Goal: Task Accomplishment & Management: Manage account settings

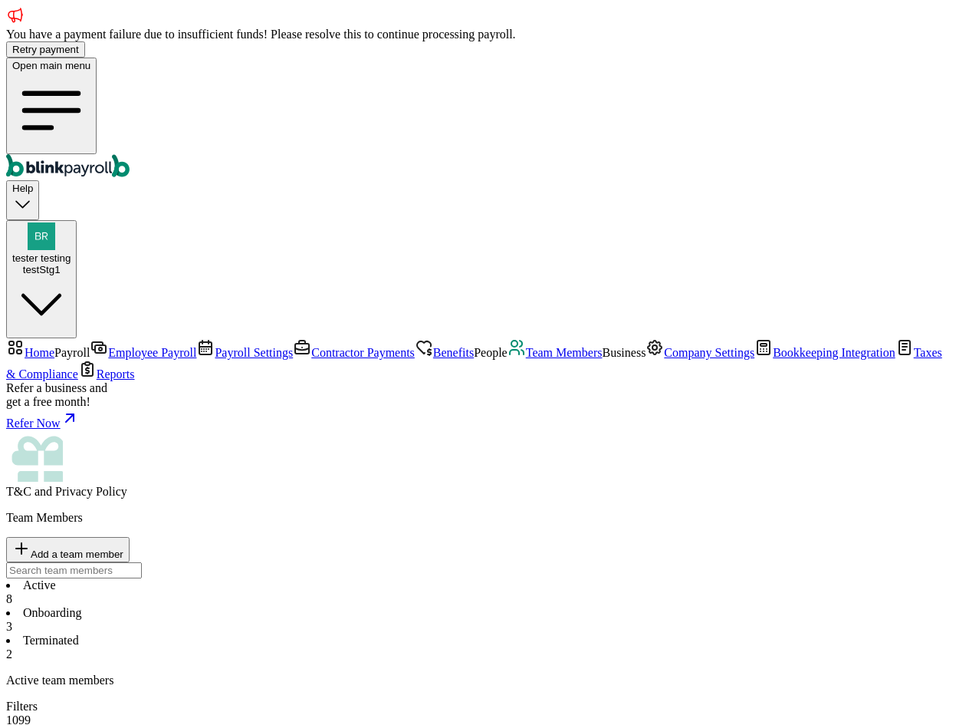
select select "2025"
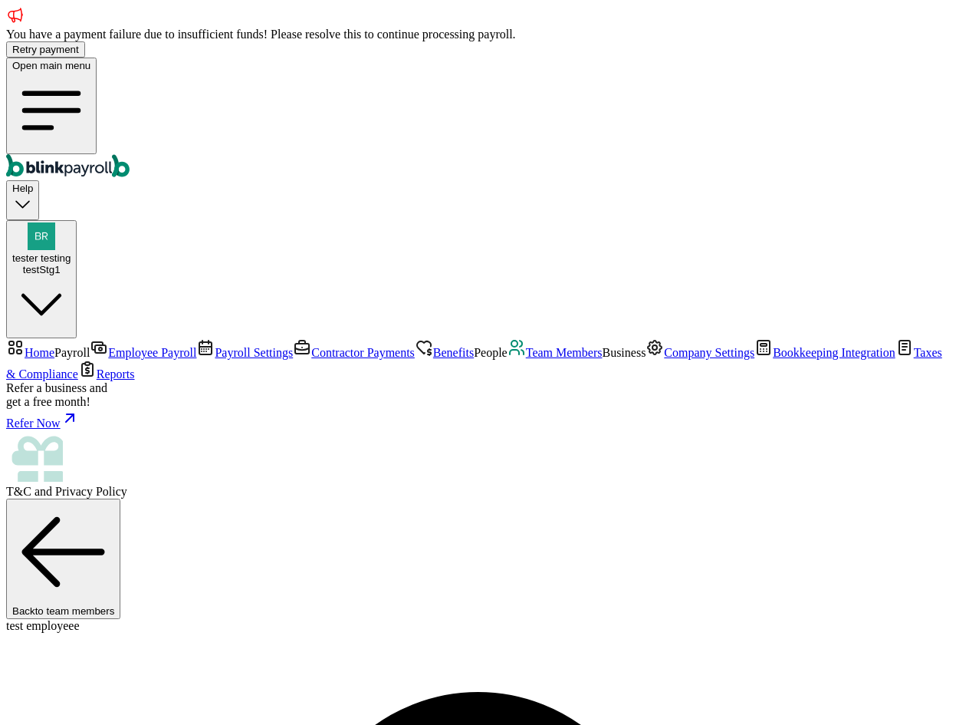
copy span "blinkpayroll"
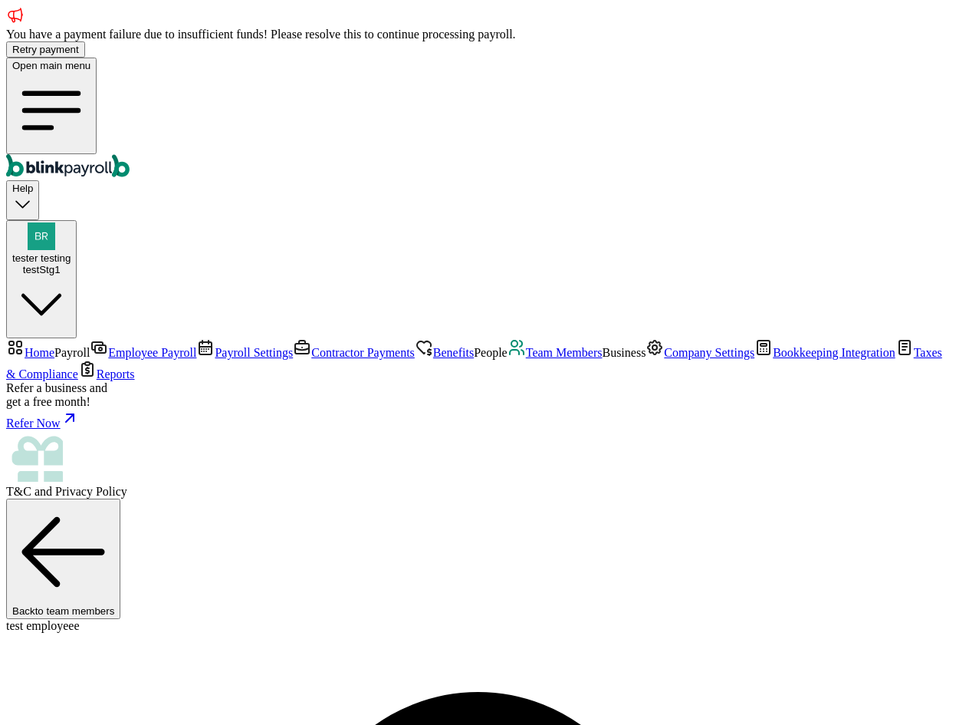
click at [311, 346] on span "Contractor Payments" at bounding box center [363, 352] width 104 height 13
